Goal: Task Accomplishment & Management: Complete application form

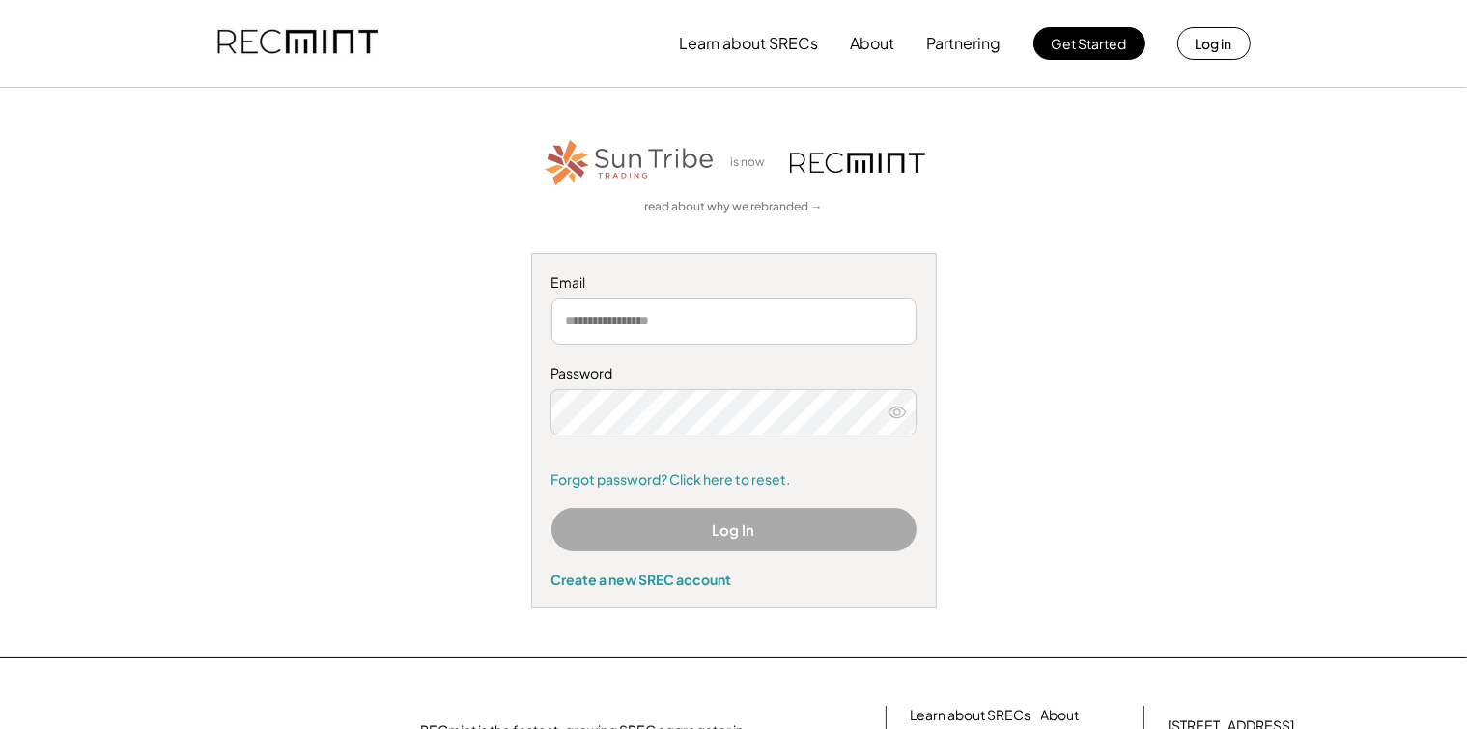
click at [625, 324] on input "email" at bounding box center [733, 321] width 365 height 46
click at [635, 327] on input "email" at bounding box center [733, 321] width 365 height 46
type input "**********"
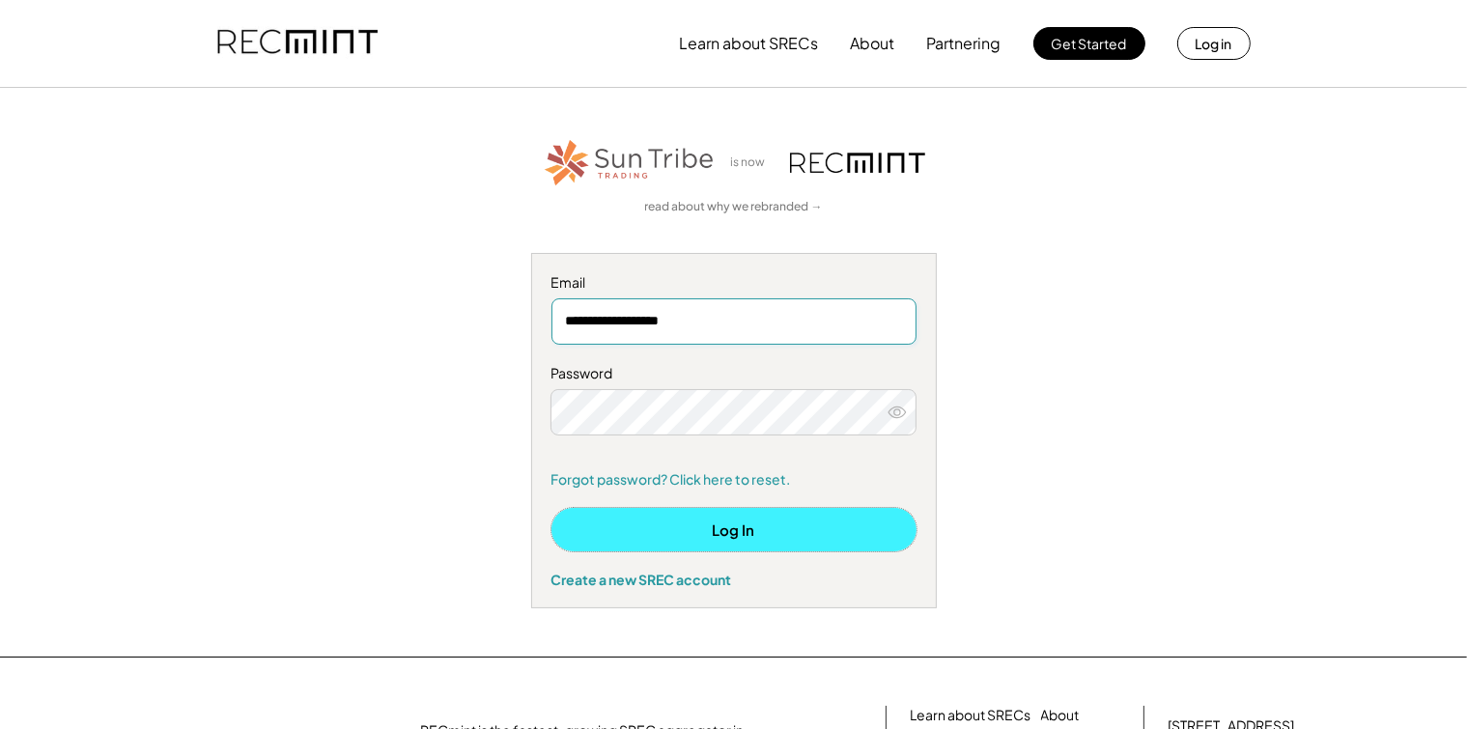
click at [757, 525] on button "Log In" at bounding box center [733, 529] width 365 height 43
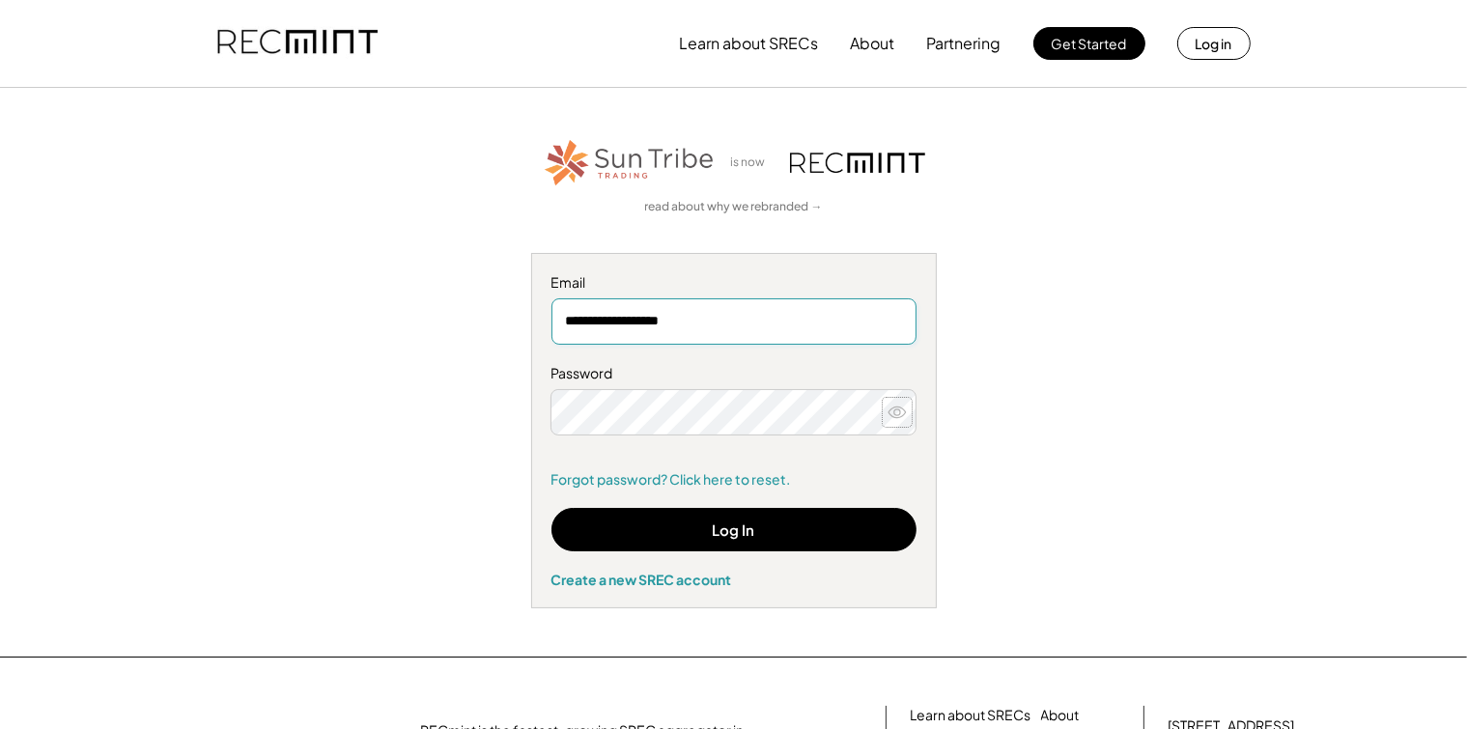
click at [901, 411] on icon at bounding box center [896, 412] width 19 height 19
click at [435, 413] on div "**********" at bounding box center [734, 372] width 1190 height 472
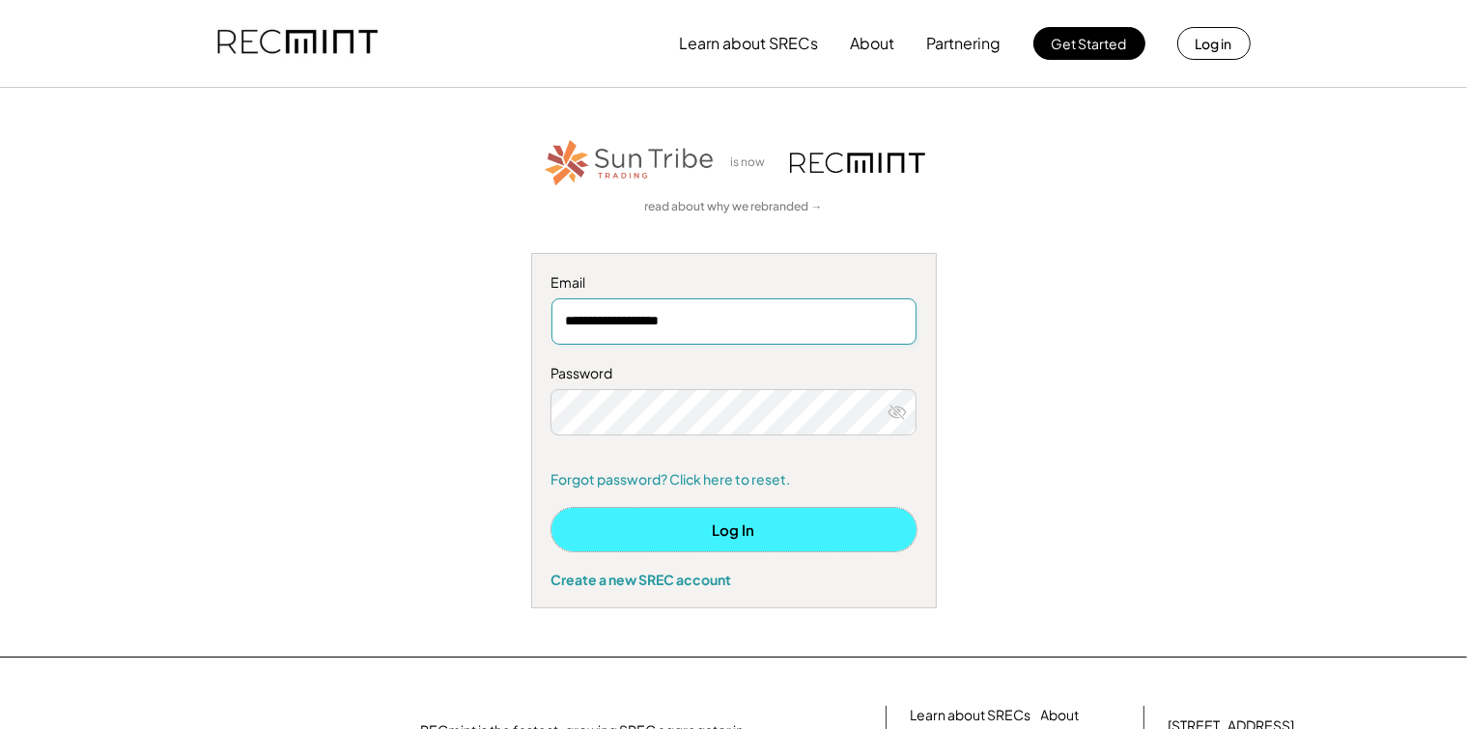
click at [745, 535] on button "Log In" at bounding box center [733, 529] width 365 height 43
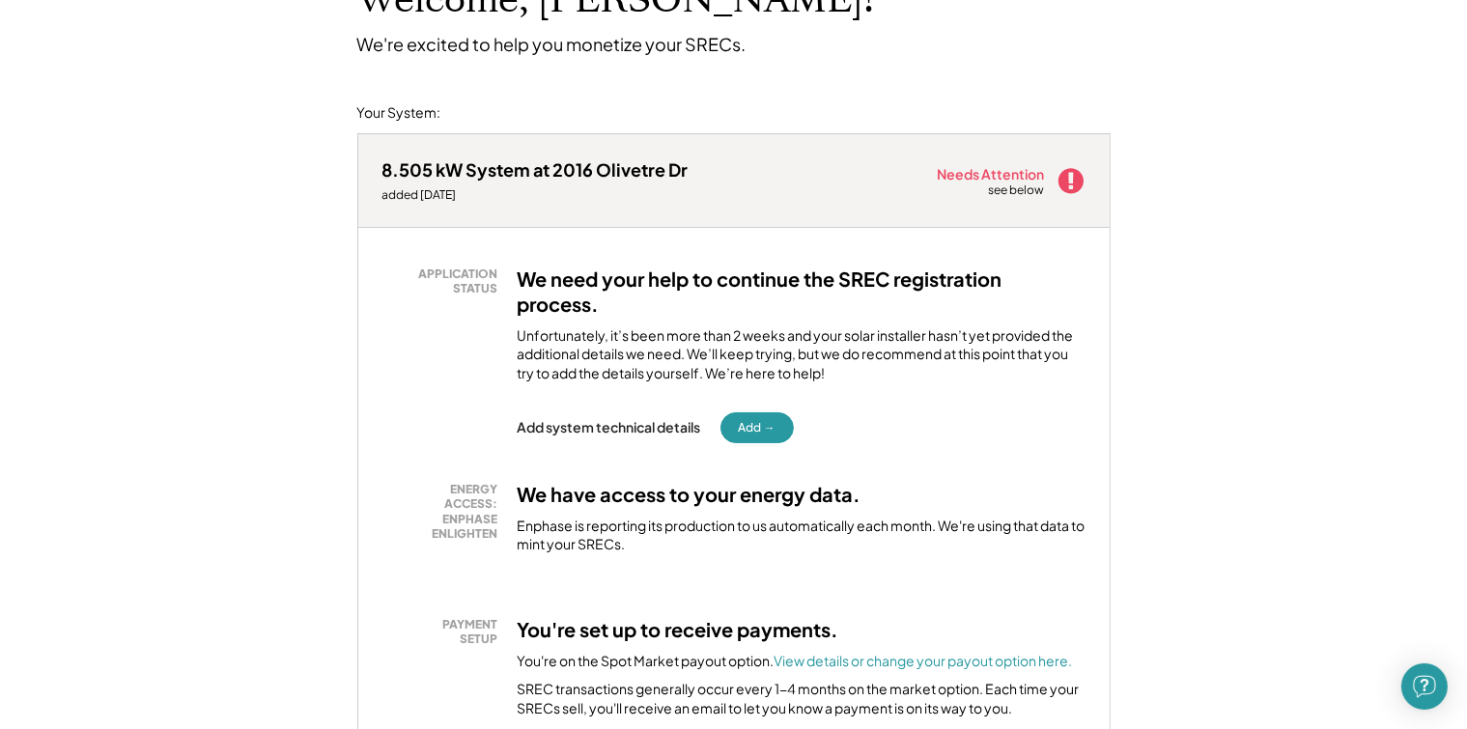
scroll to position [193, 0]
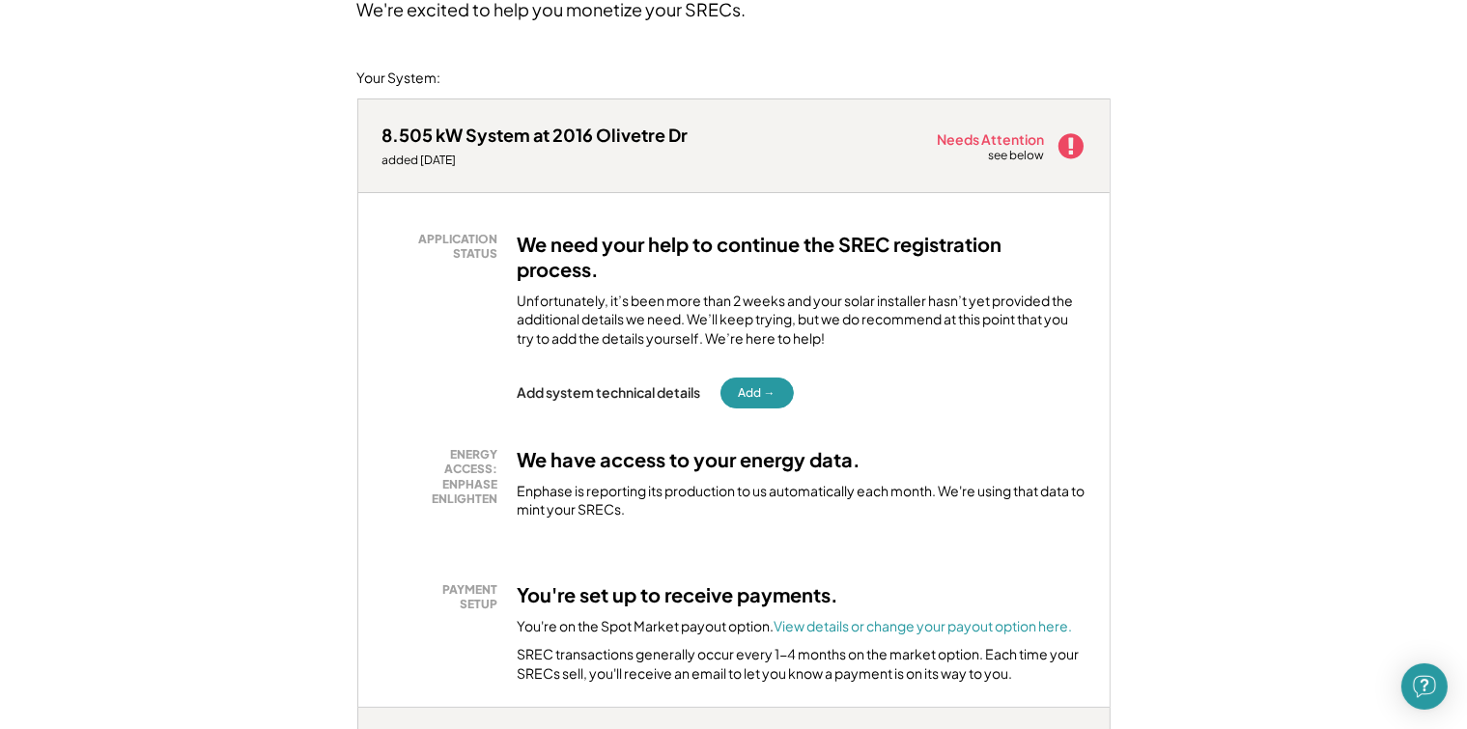
click at [558, 383] on div "Add system technical details" at bounding box center [609, 391] width 183 height 17
click at [754, 378] on button "Add →" at bounding box center [756, 393] width 73 height 31
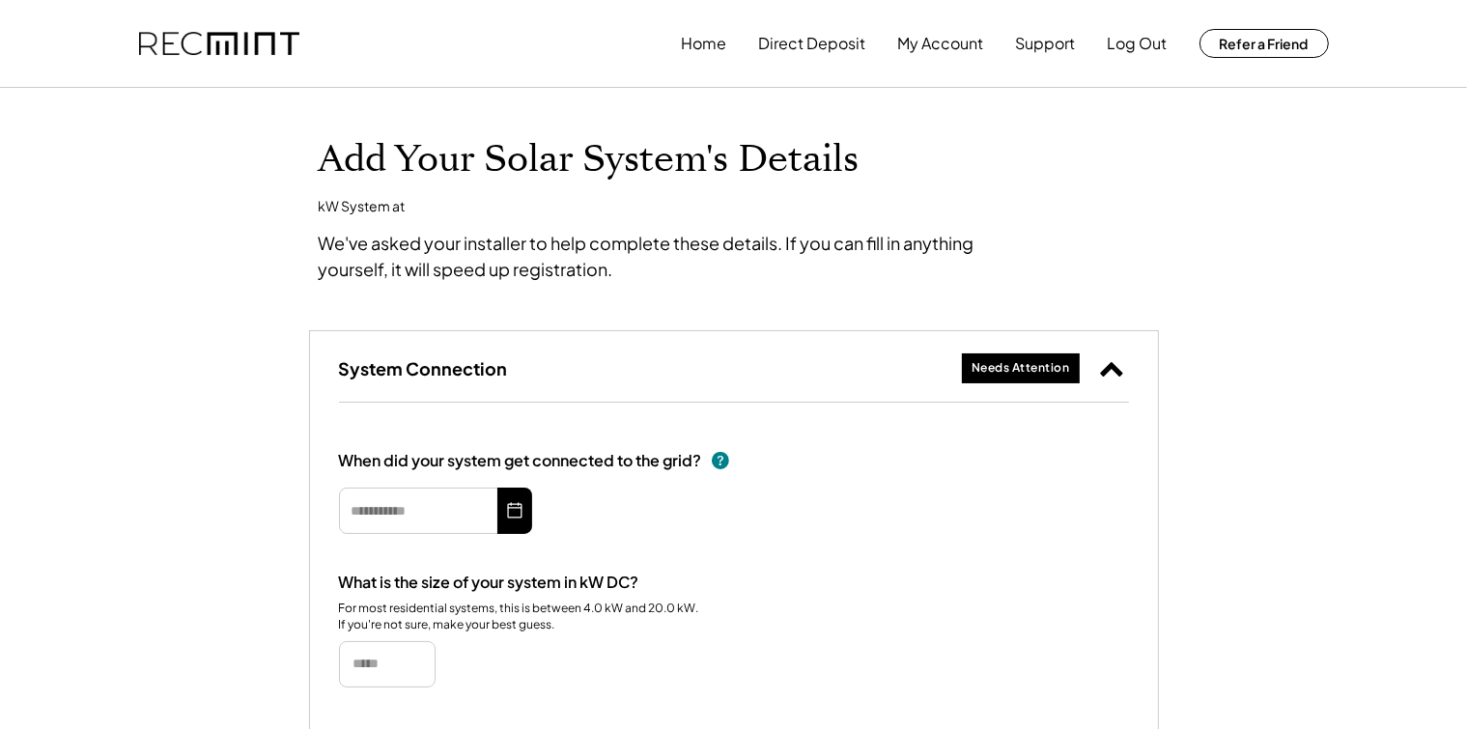
type input "*********"
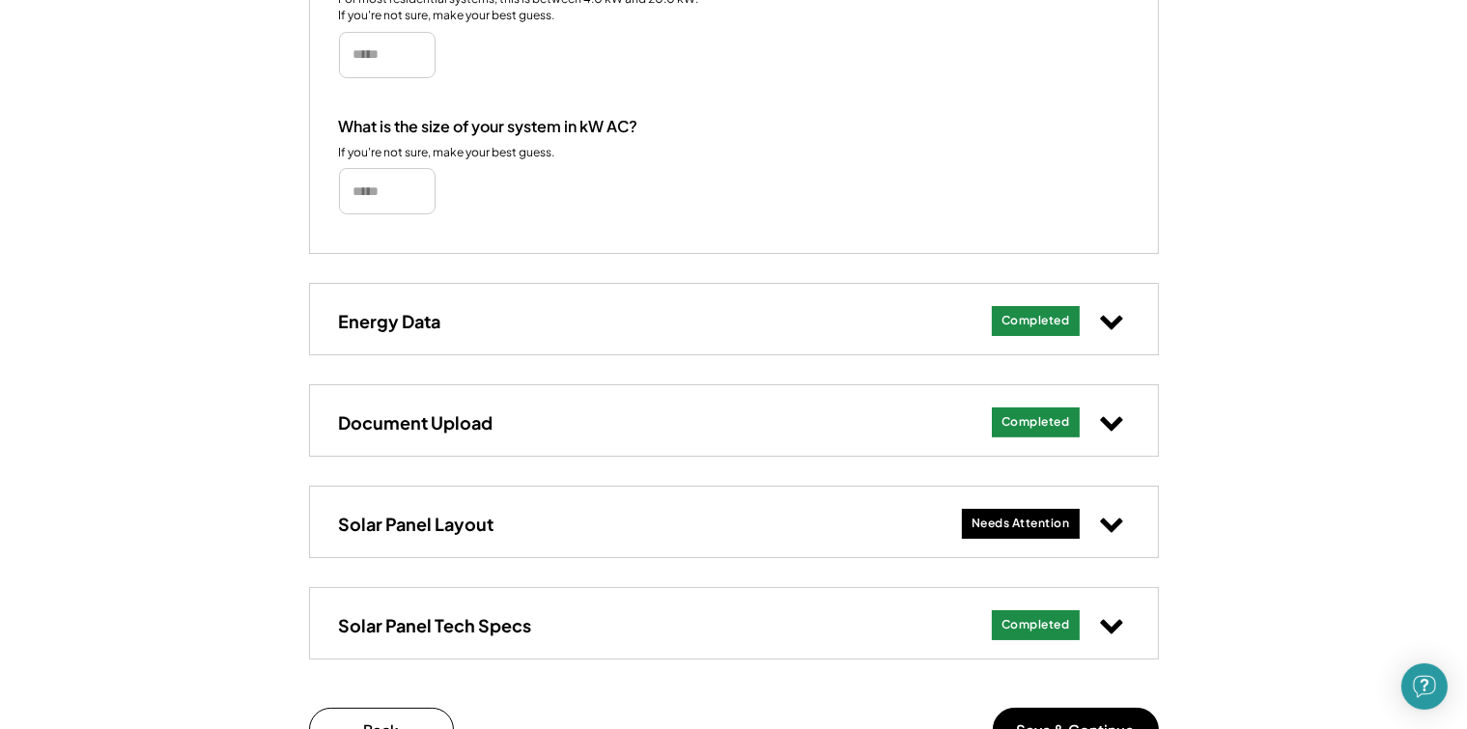
scroll to position [579, 0]
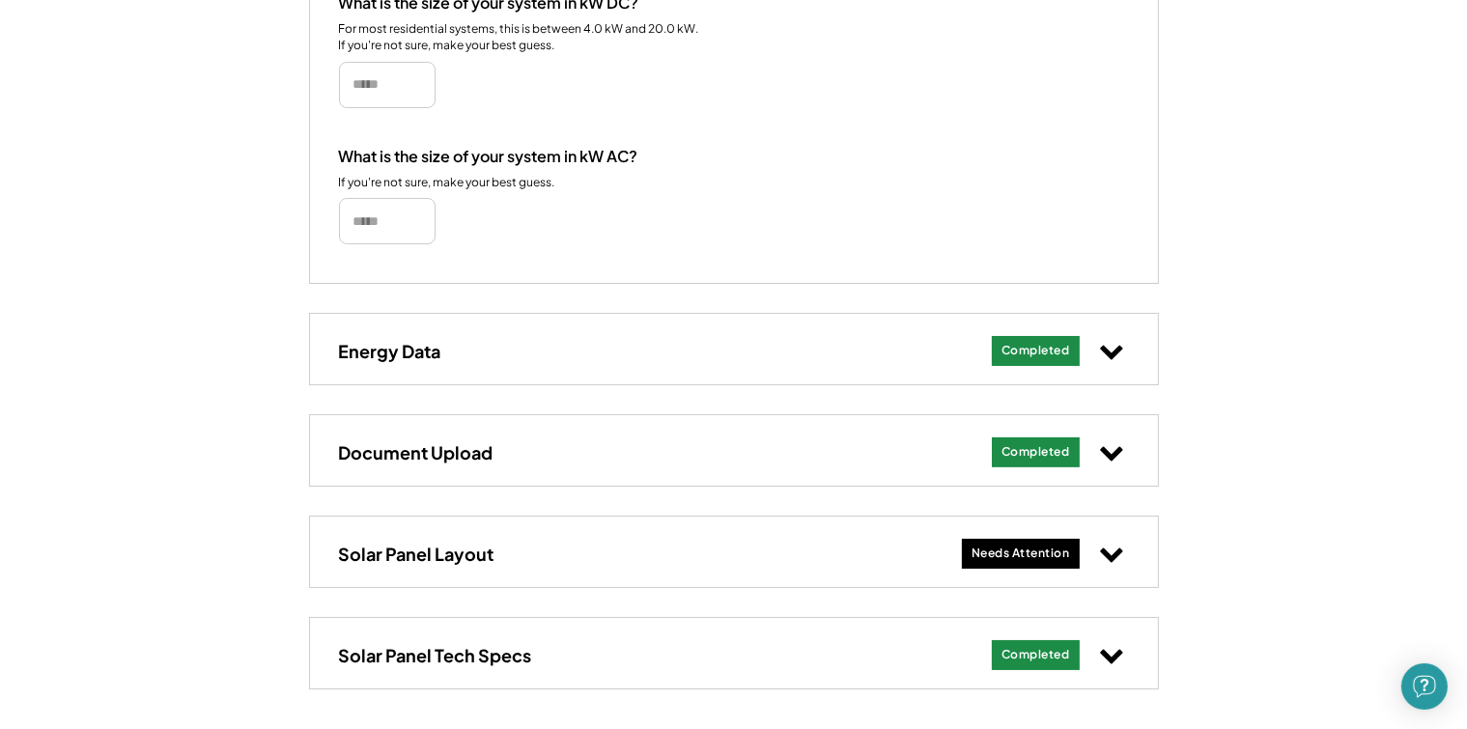
click at [1108, 555] on use at bounding box center [1111, 555] width 22 height 14
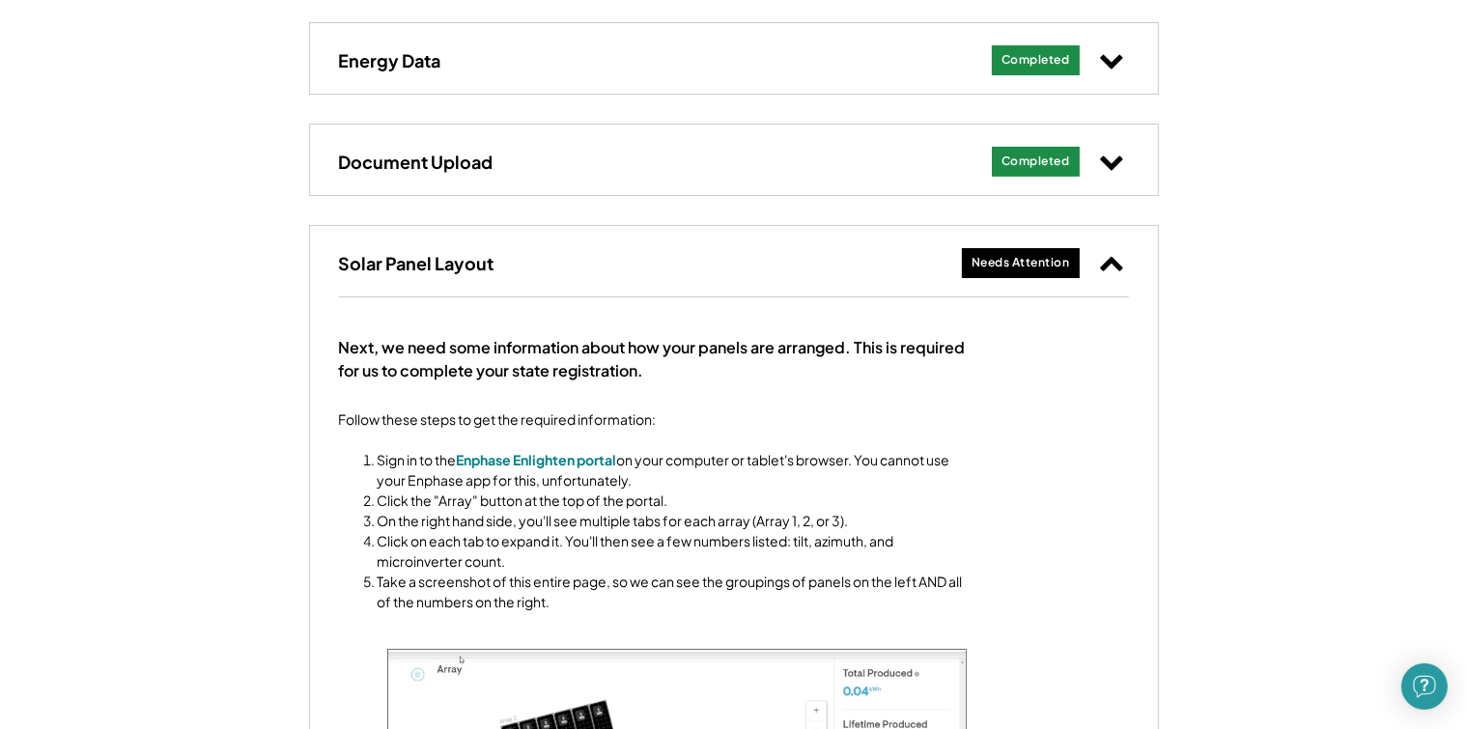
scroll to position [869, 0]
click at [1100, 268] on icon at bounding box center [1111, 263] width 25 height 25
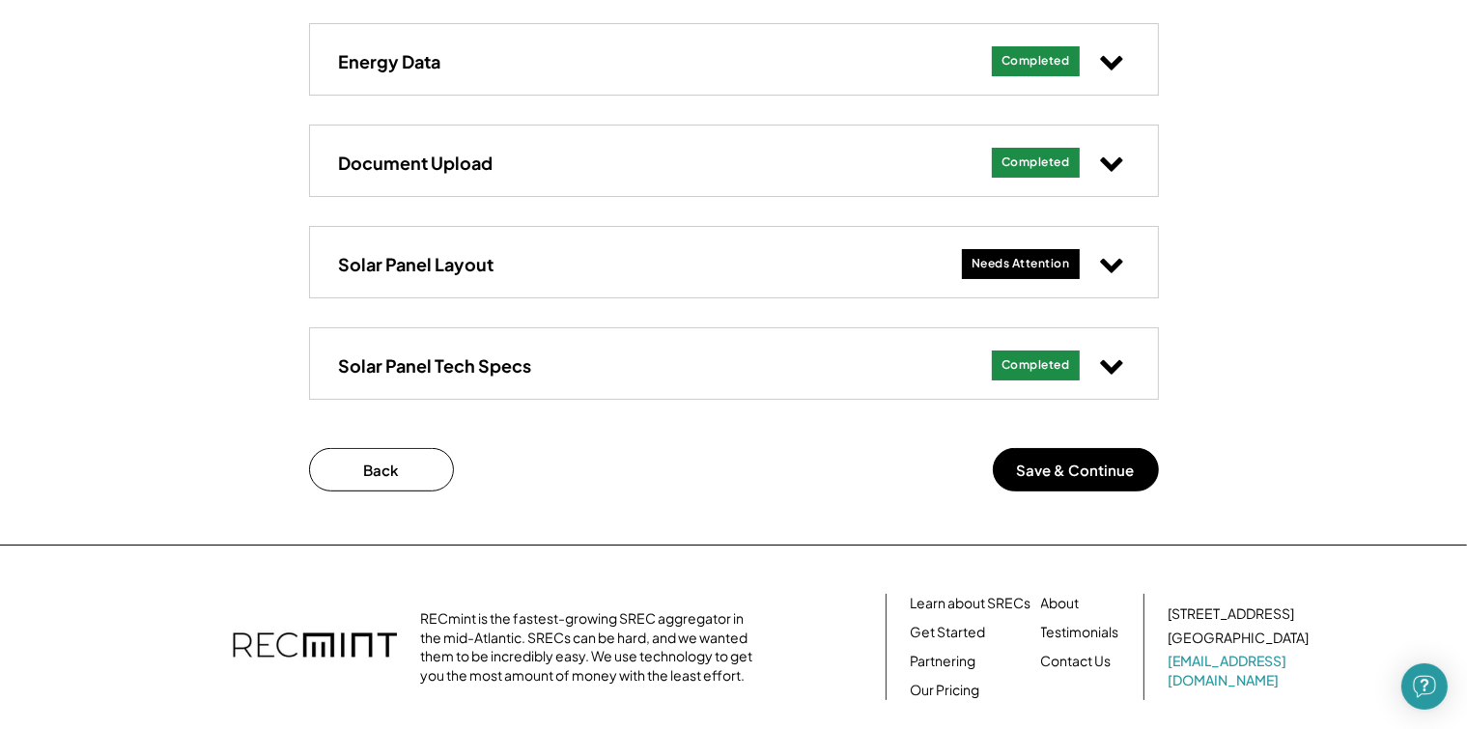
click at [1112, 262] on icon at bounding box center [1111, 263] width 25 height 25
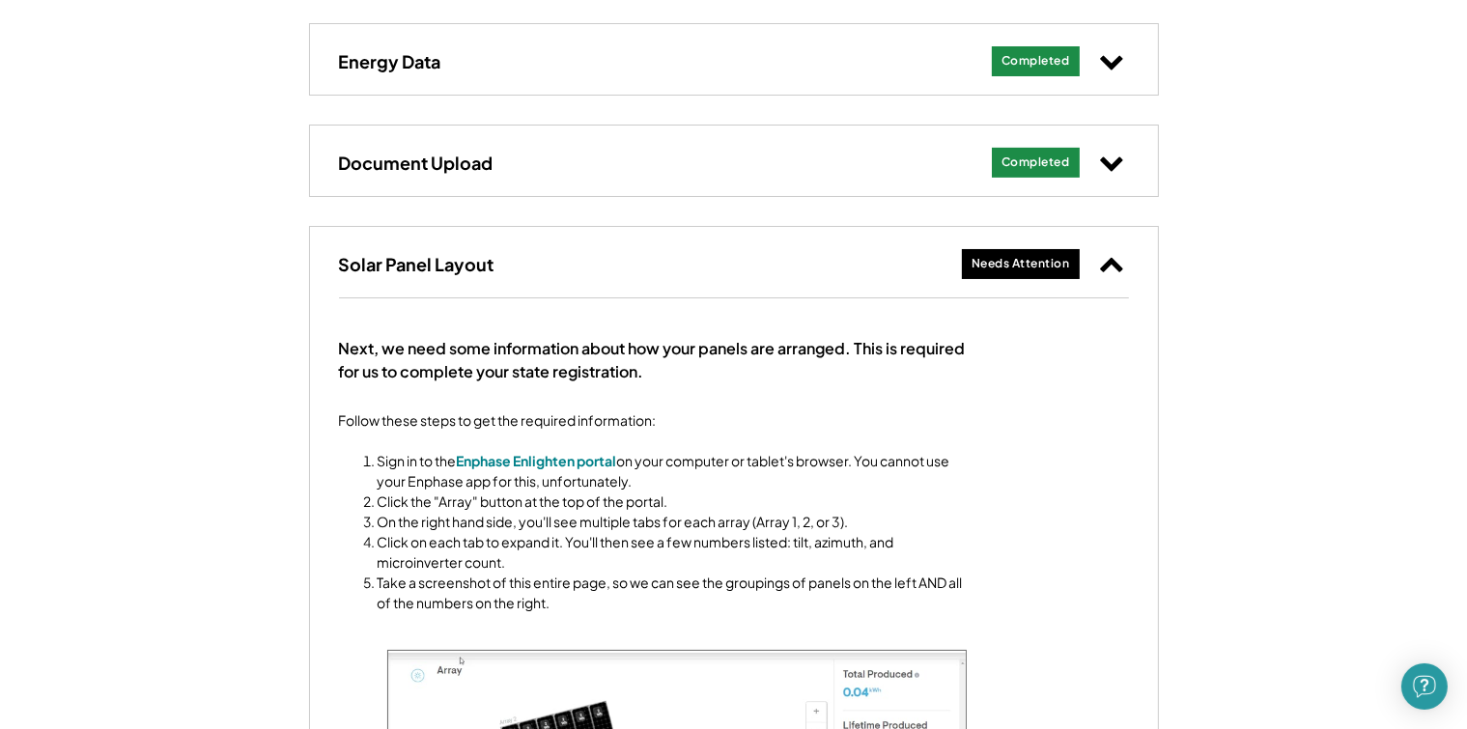
click at [1111, 268] on icon at bounding box center [1111, 263] width 25 height 25
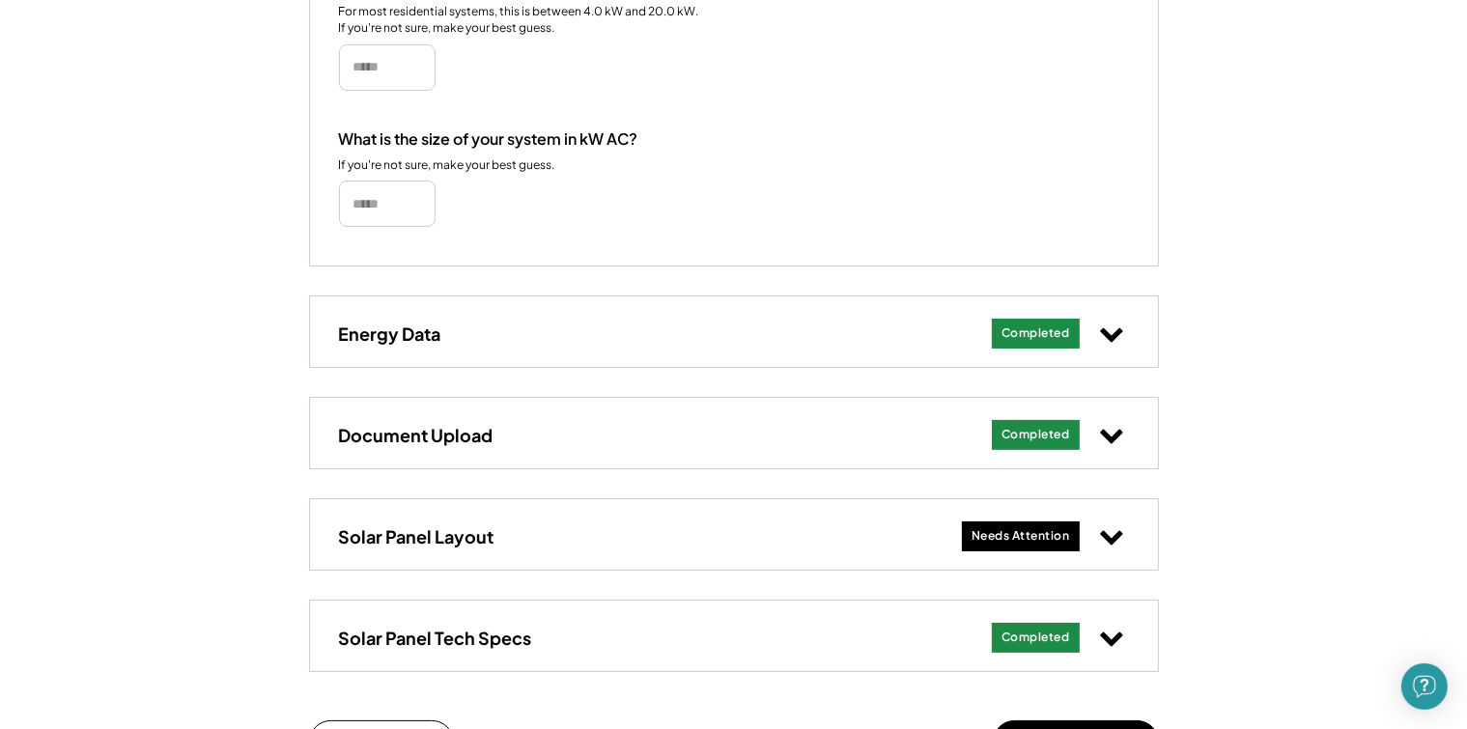
scroll to position [772, 0]
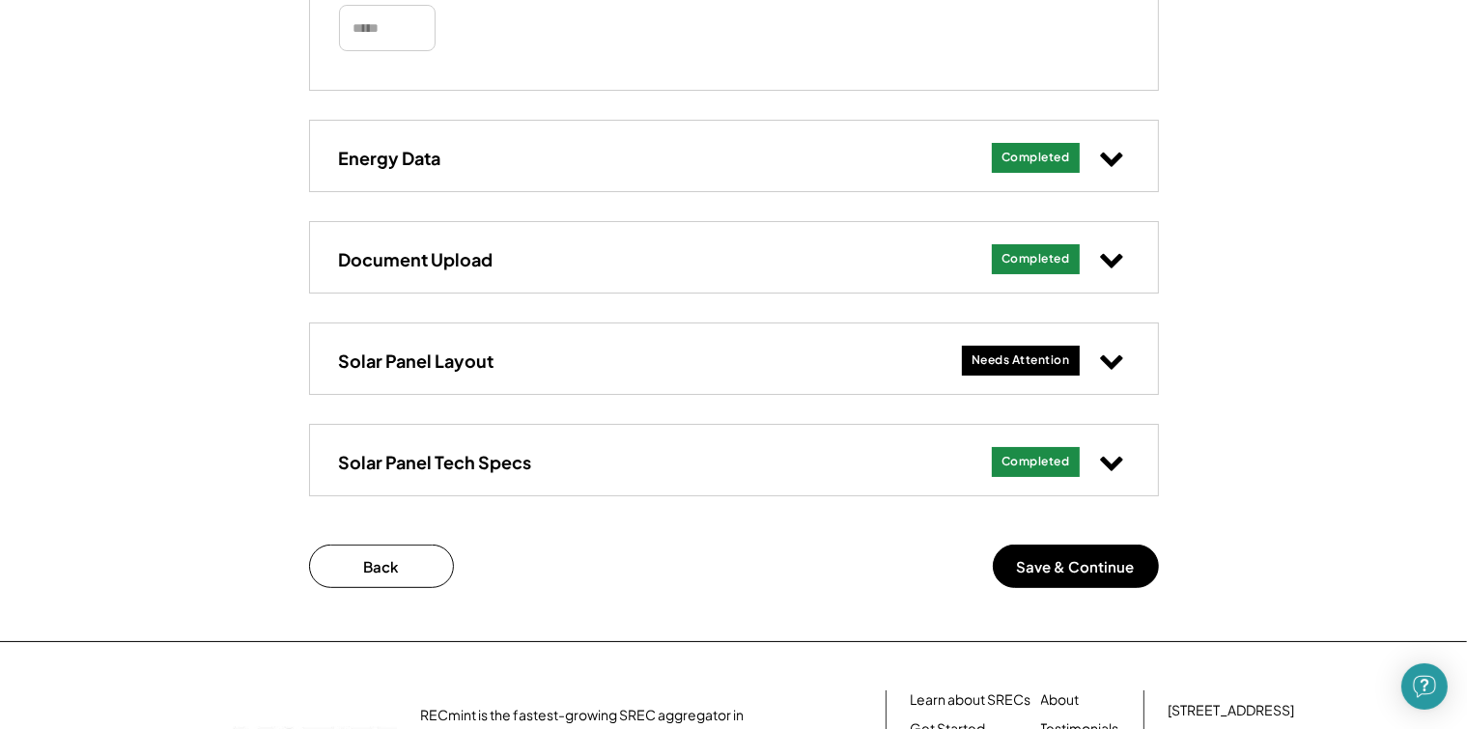
click at [1108, 365] on use at bounding box center [1111, 362] width 22 height 14
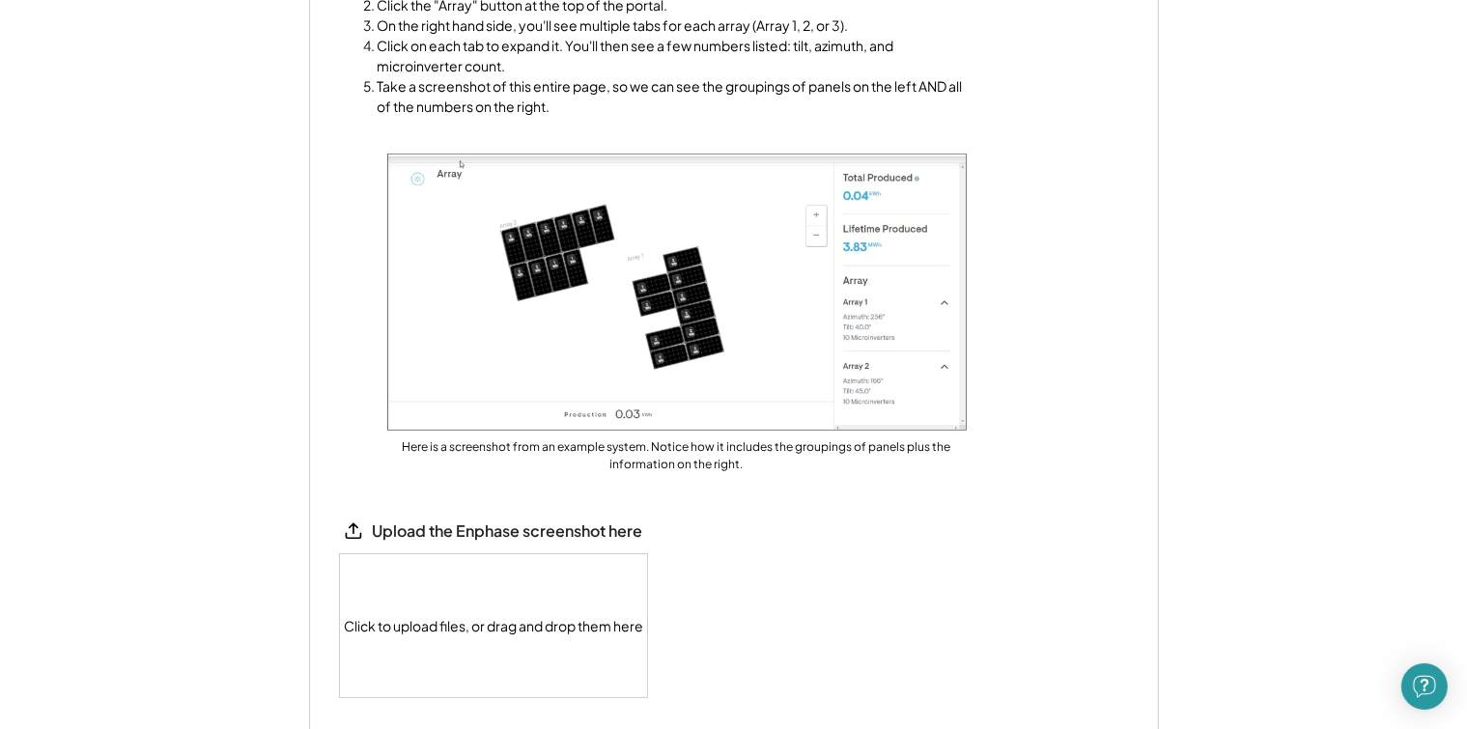
scroll to position [1738, 0]
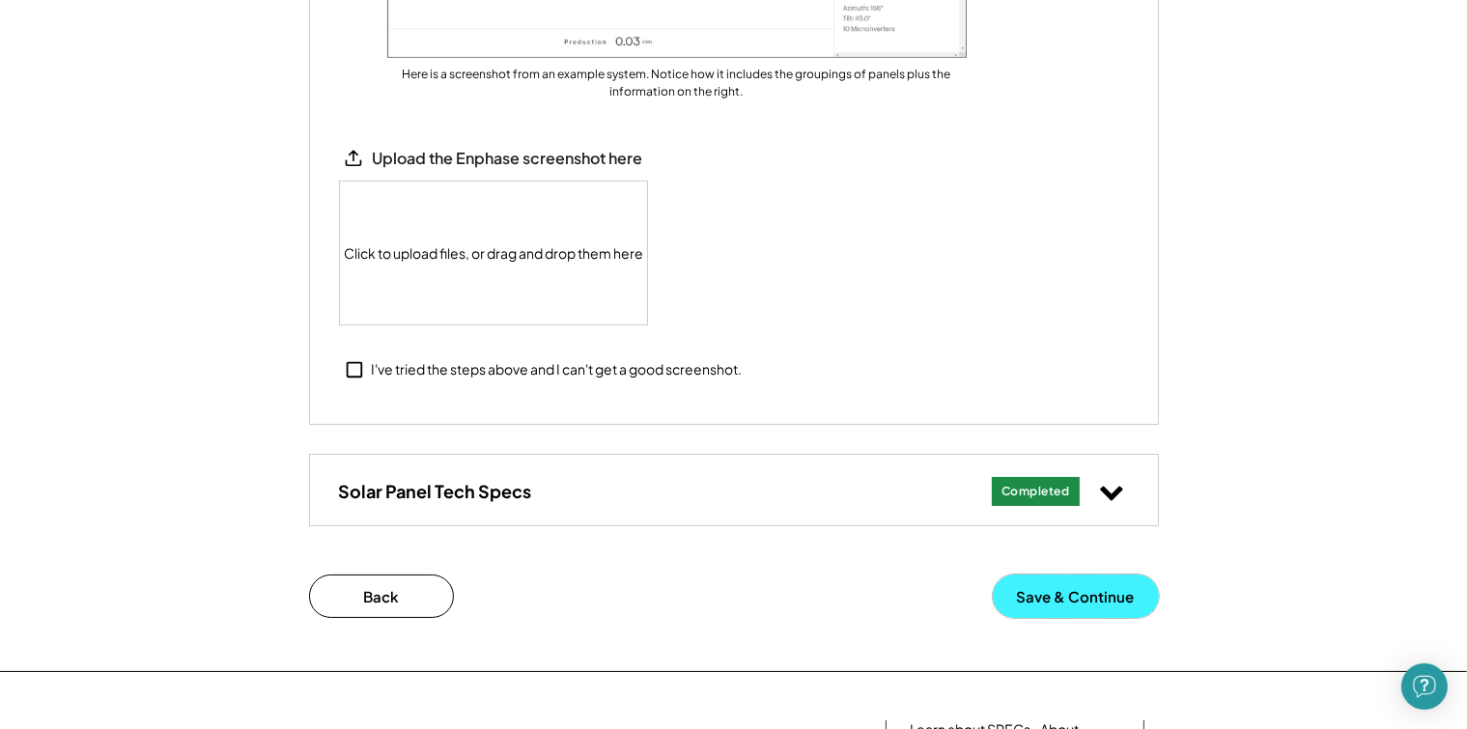
click at [1071, 587] on button "Save & Continue" at bounding box center [1076, 595] width 166 height 43
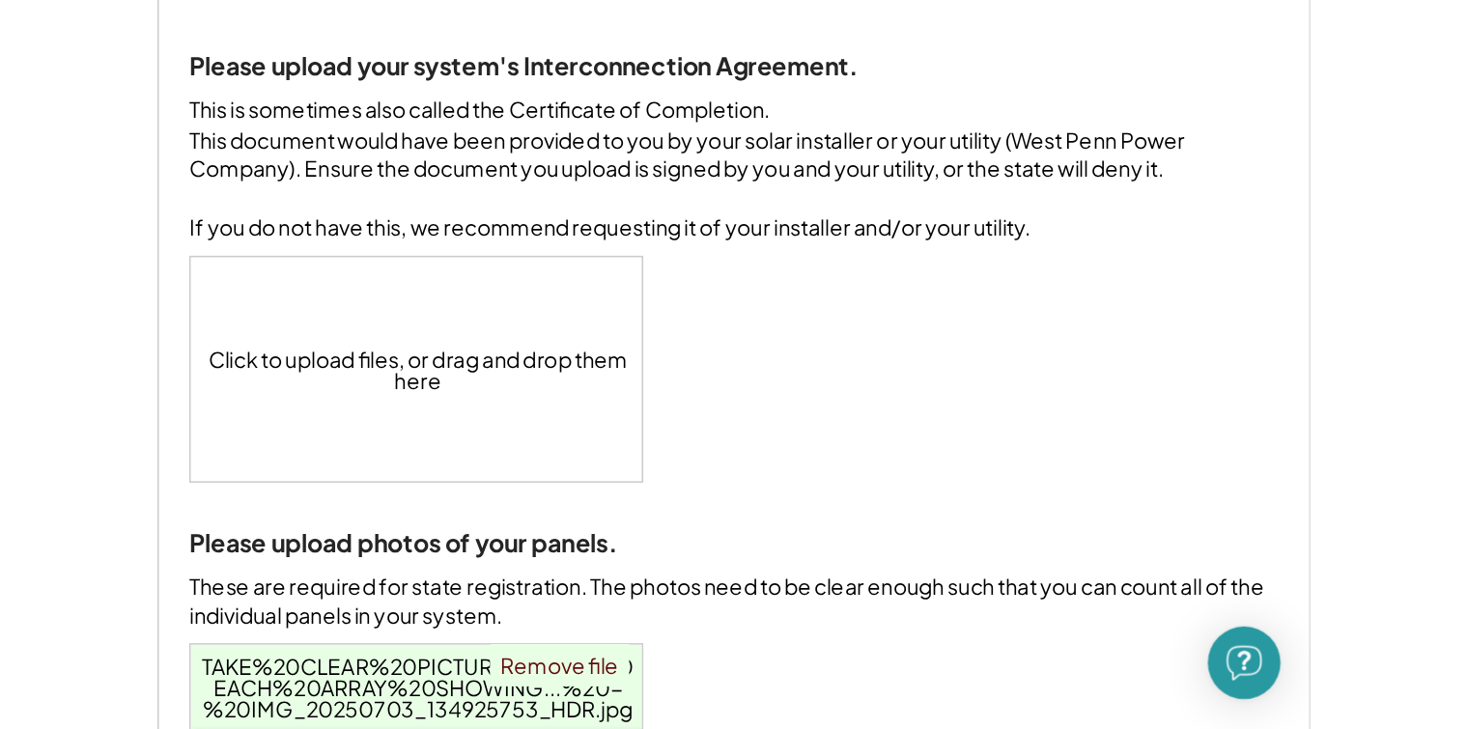
scroll to position [290, 0]
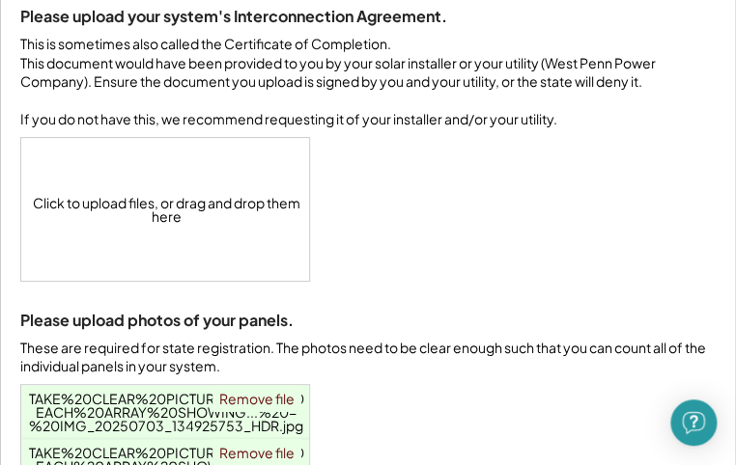
click at [137, 243] on div "Click to upload files, or drag and drop them here" at bounding box center [166, 209] width 290 height 143
click at [180, 239] on div "Click to upload files, or drag and drop them here" at bounding box center [166, 209] width 290 height 143
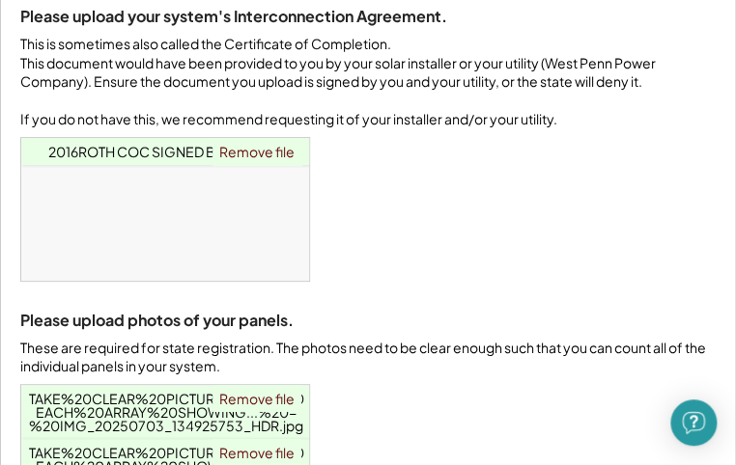
click at [124, 160] on span "2016ROTH COC SIGNED BY CX (1).pdf" at bounding box center [166, 151] width 237 height 17
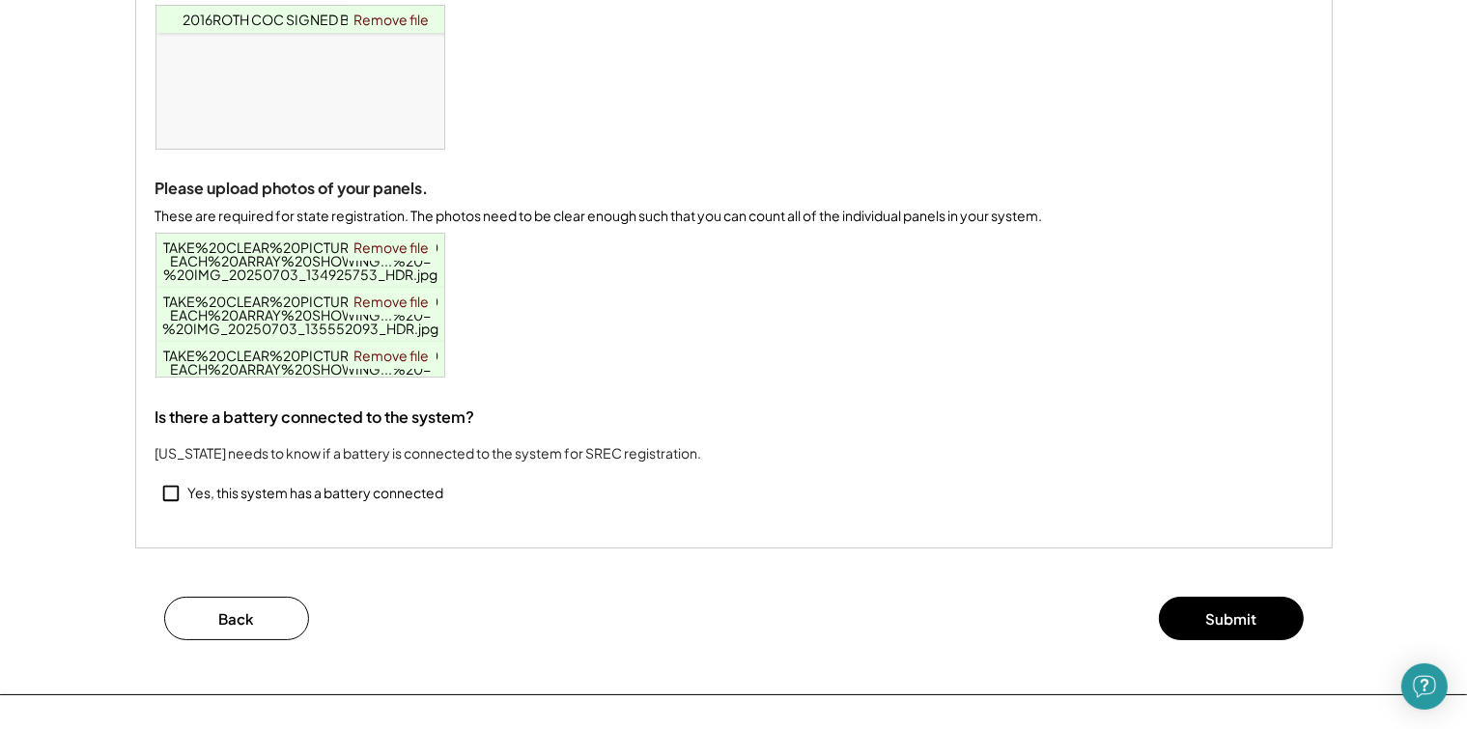
scroll to position [483, 0]
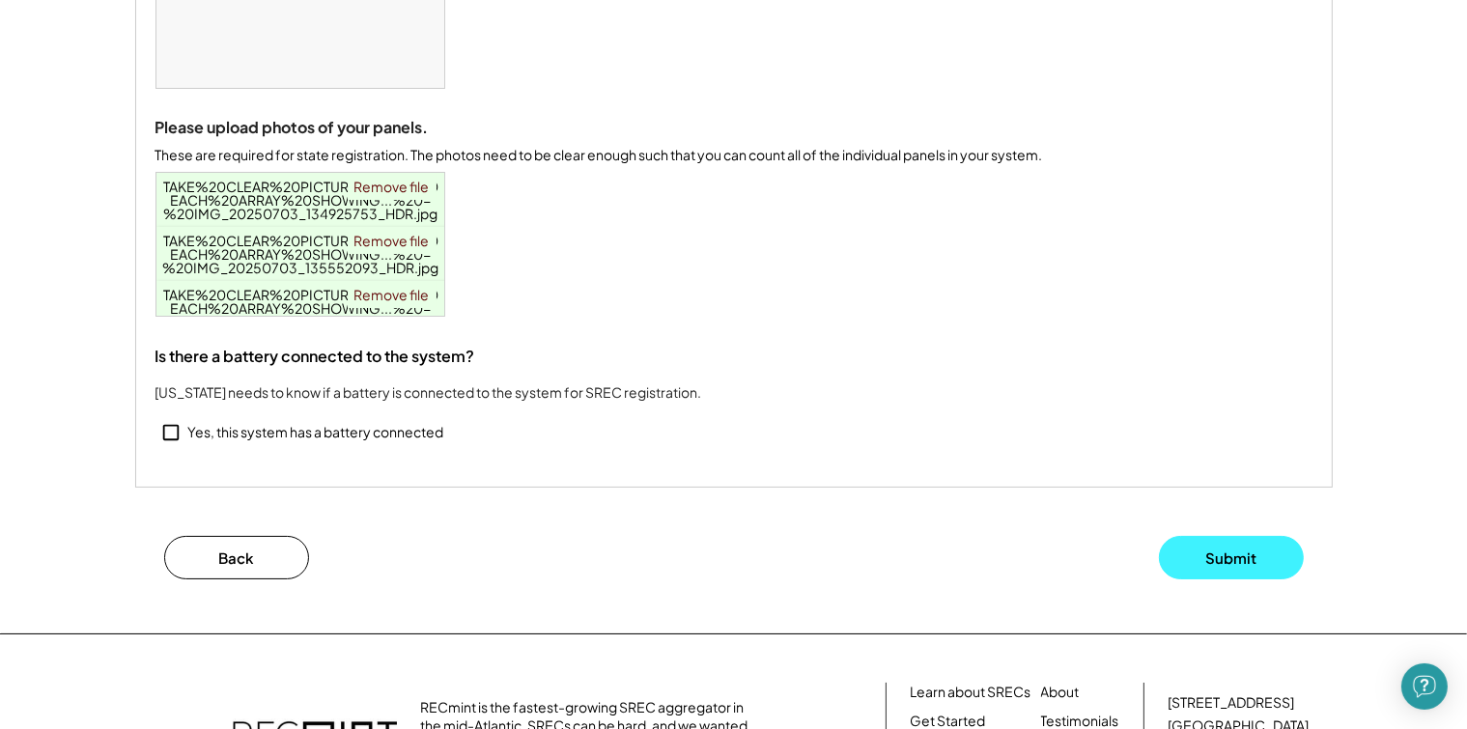
click at [1201, 579] on button "Submit" at bounding box center [1231, 557] width 145 height 43
